Goal: Find specific page/section: Find specific page/section

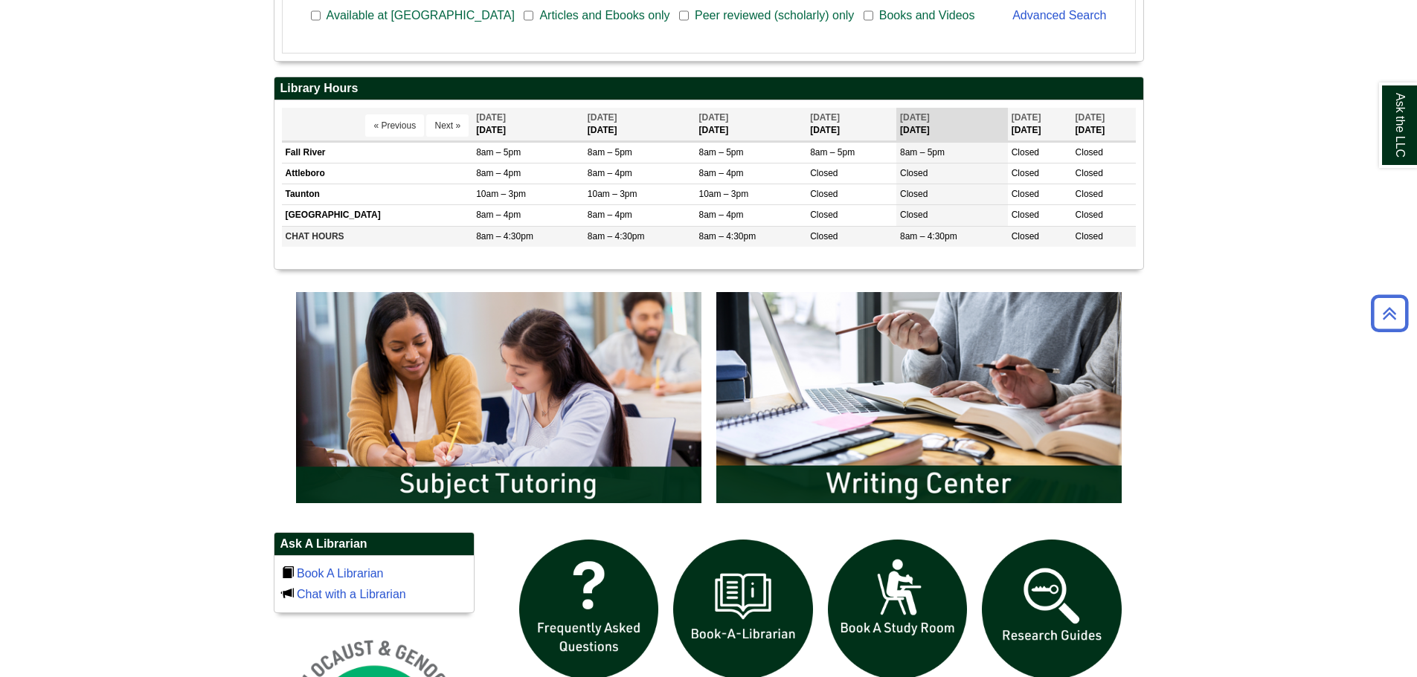
scroll to position [744, 0]
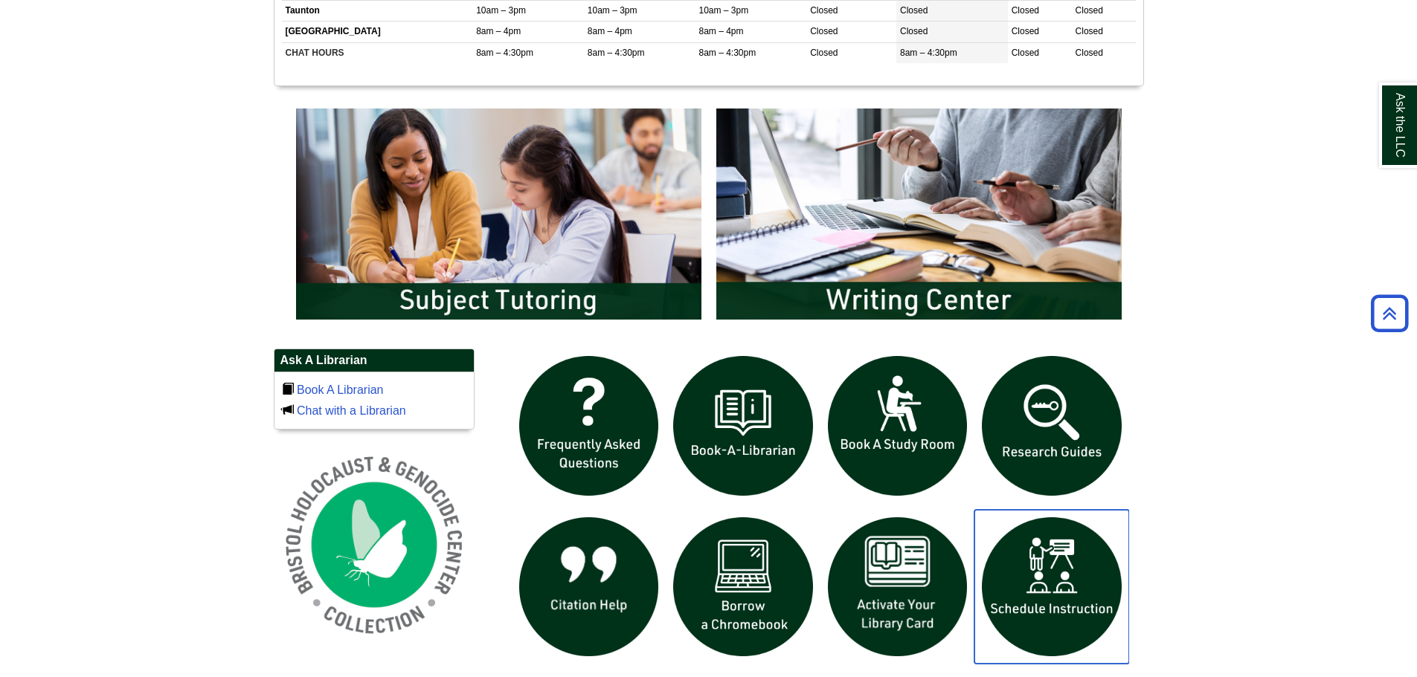
click at [1080, 597] on img "slideshow" at bounding box center [1051, 587] width 155 height 155
click at [1080, 601] on img "slideshow" at bounding box center [1051, 587] width 155 height 155
click at [1208, 213] on body "Skip to Main Content Toggle navigation Home Access Services Access Services Pol…" at bounding box center [708, 206] width 1417 height 1901
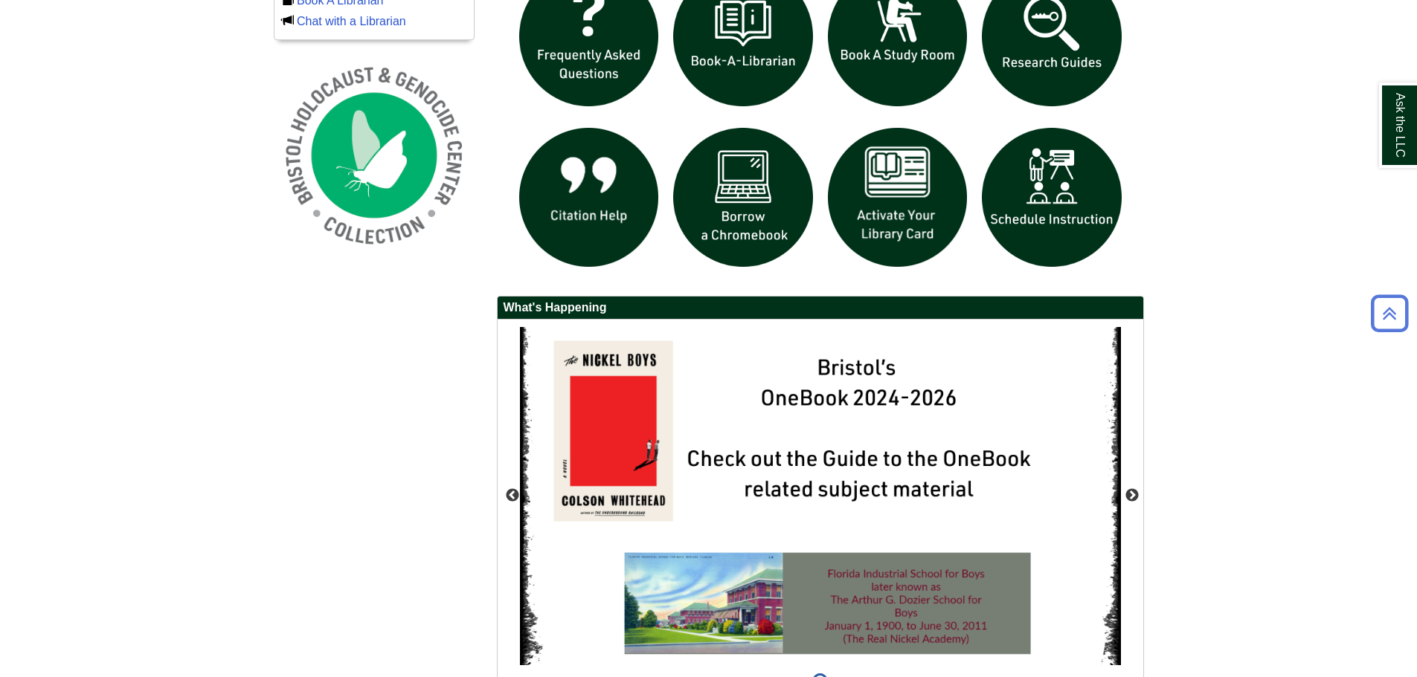
scroll to position [1223, 0]
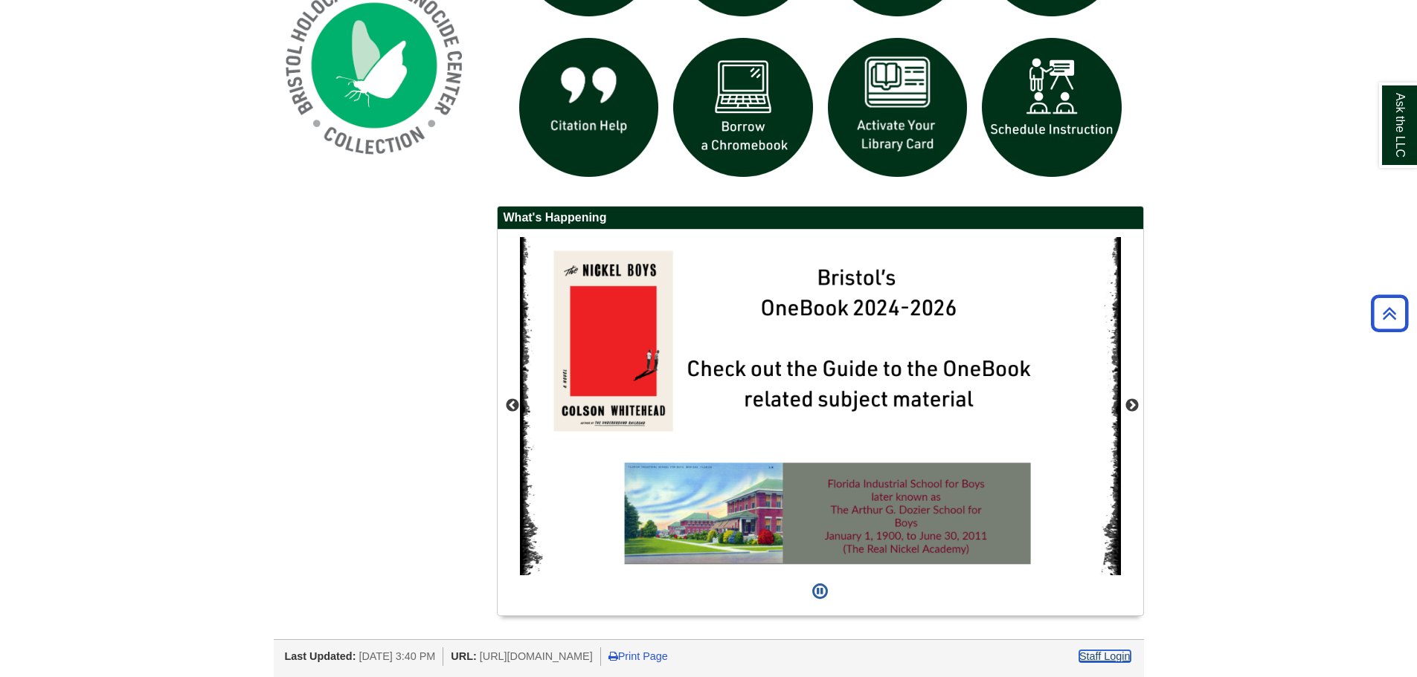
click at [1112, 654] on link "Staff Login" at bounding box center [1104, 657] width 51 height 12
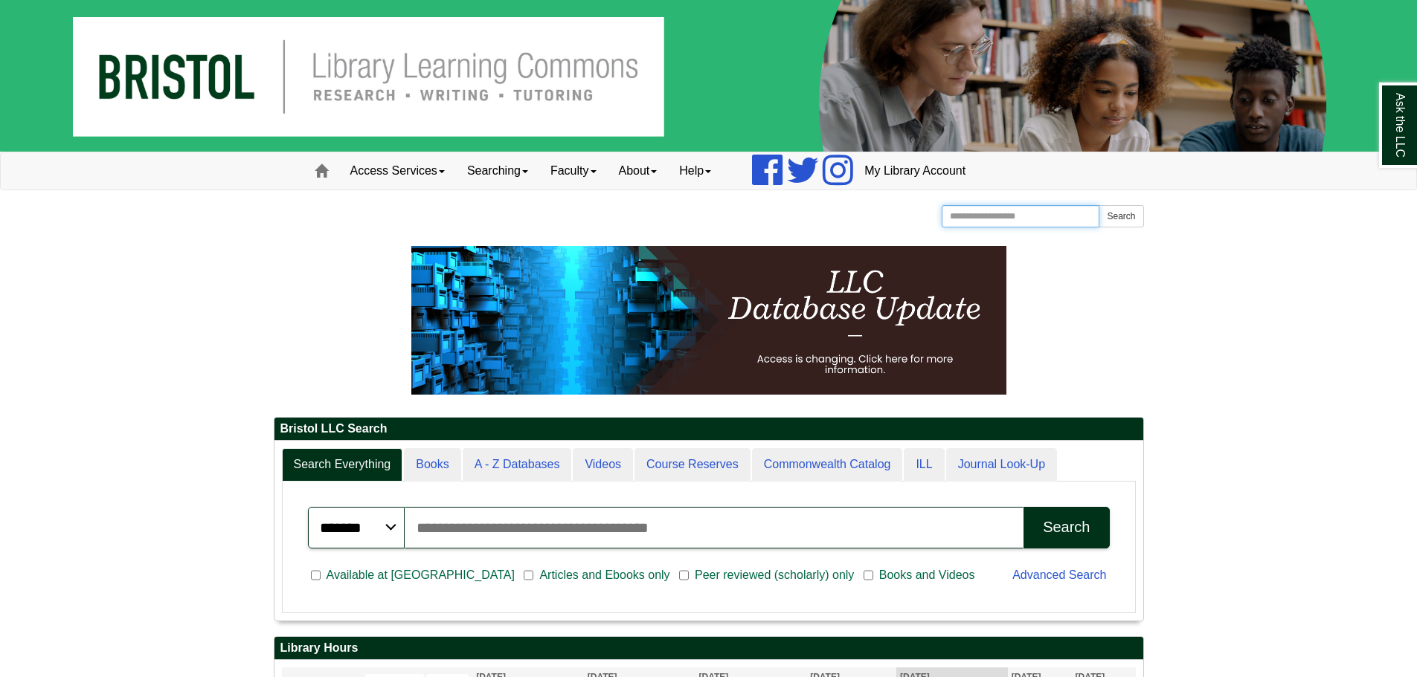
click at [1009, 209] on input "Search the Website" at bounding box center [1020, 216] width 158 height 22
type input "******"
click at [1098, 205] on button "Search" at bounding box center [1120, 216] width 45 height 22
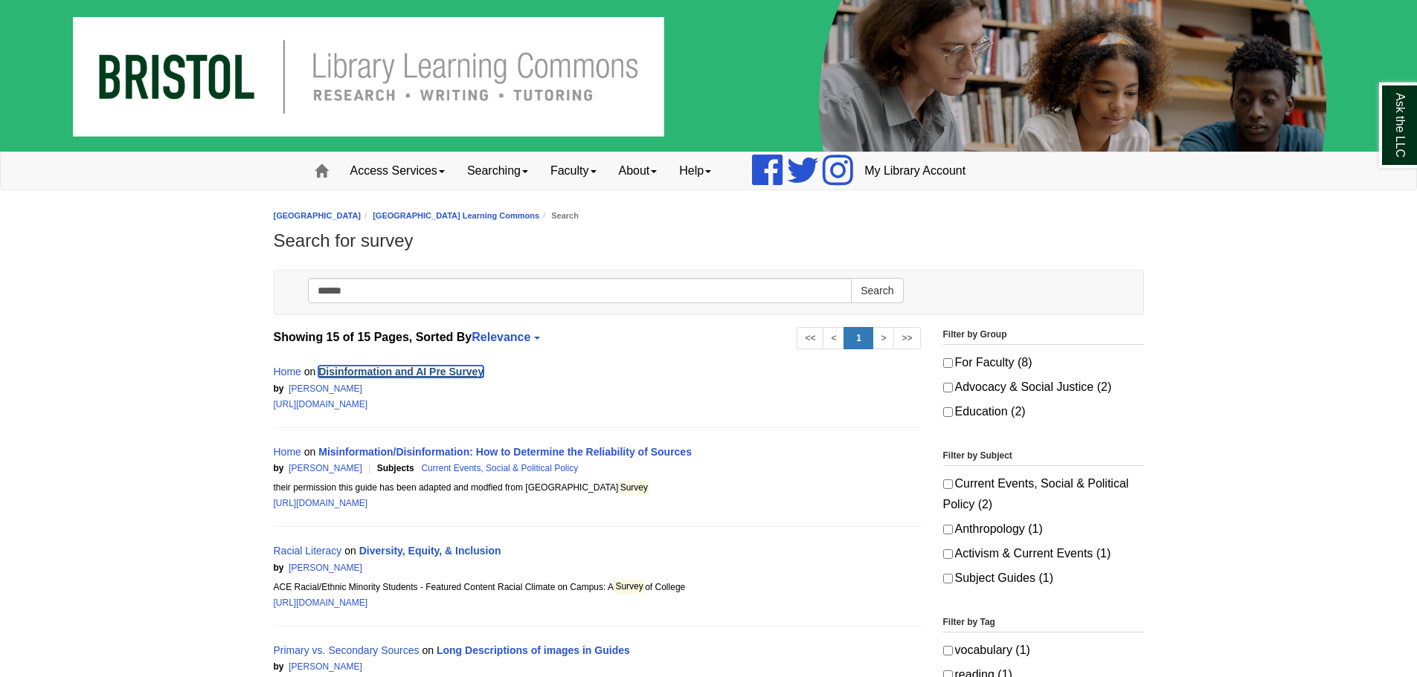
click at [399, 376] on link "Disinformation and AI Pre Survey" at bounding box center [400, 372] width 165 height 12
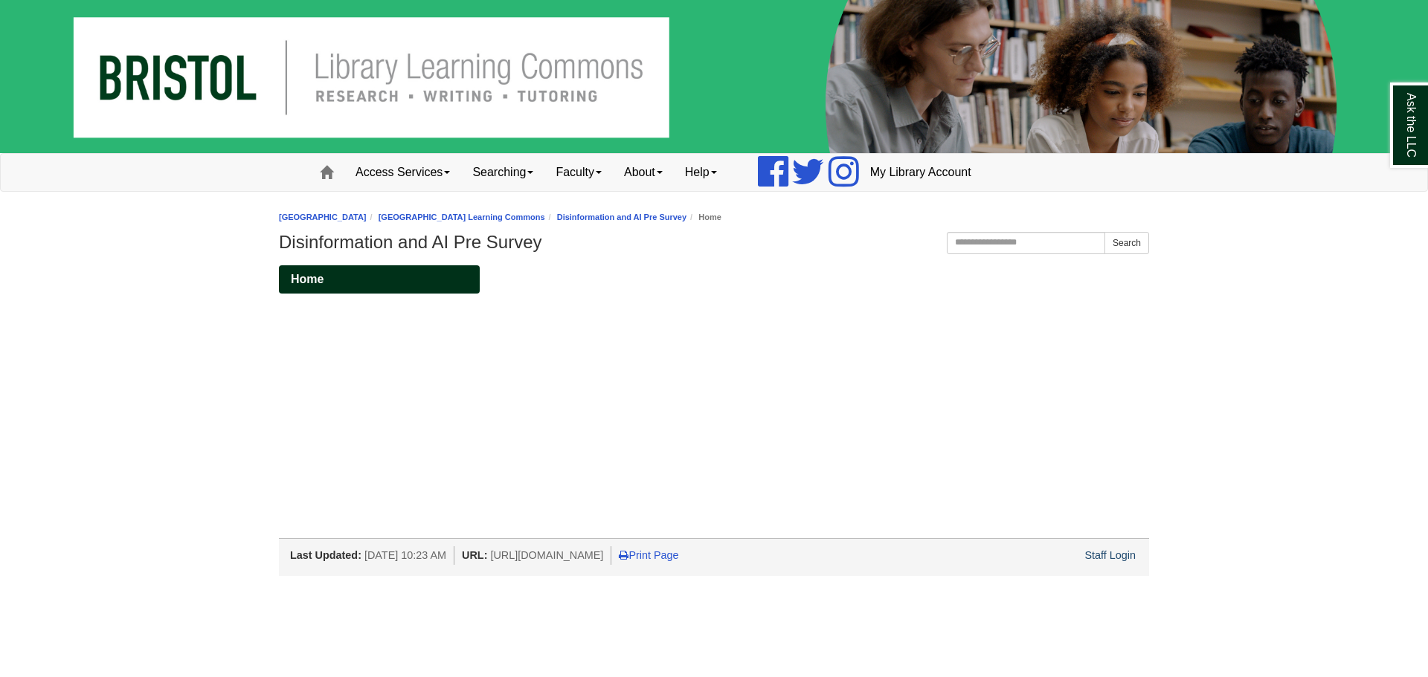
click at [382, 341] on div "Home <a href="[URL][DOMAIN_NAME]">Go to LibWizard Form</a>" at bounding box center [714, 401] width 892 height 273
drag, startPoint x: 433, startPoint y: 316, endPoint x: 407, endPoint y: 317, distance: 26.0
click at [407, 317] on div "Home" at bounding box center [379, 297] width 223 height 65
click at [1123, 560] on link "Staff Login" at bounding box center [1109, 556] width 51 height 12
